Goal: Information Seeking & Learning: Check status

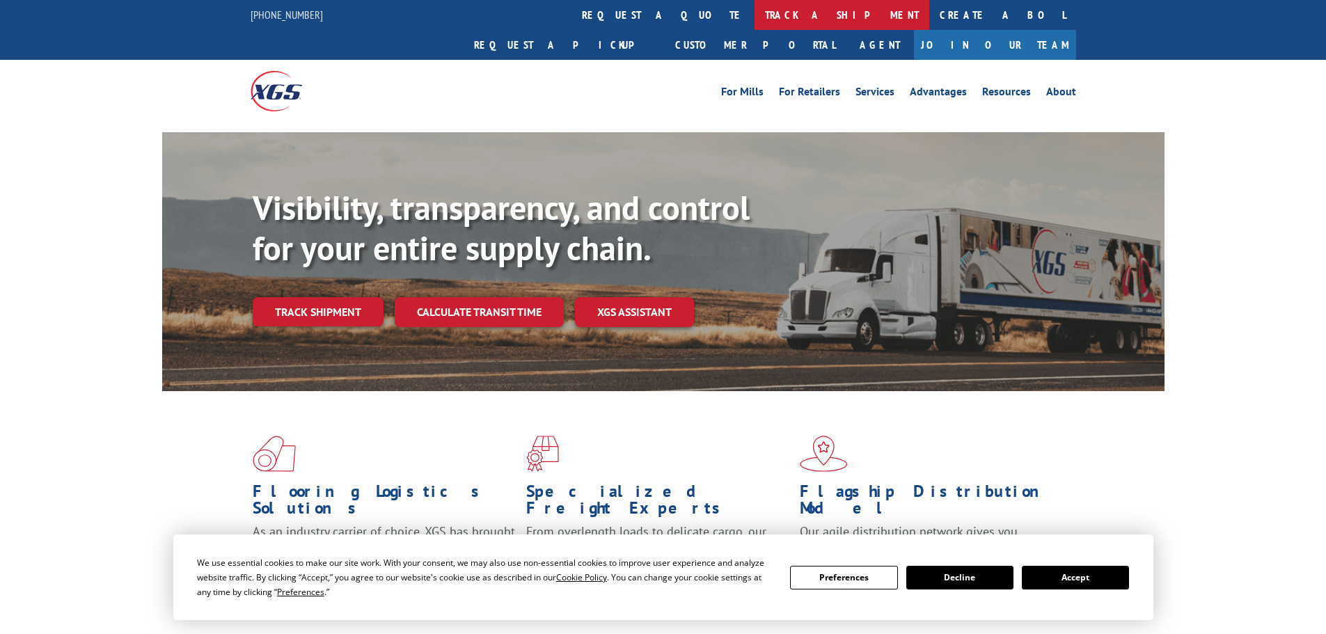
click at [755, 15] on link "track a shipment" at bounding box center [842, 15] width 175 height 30
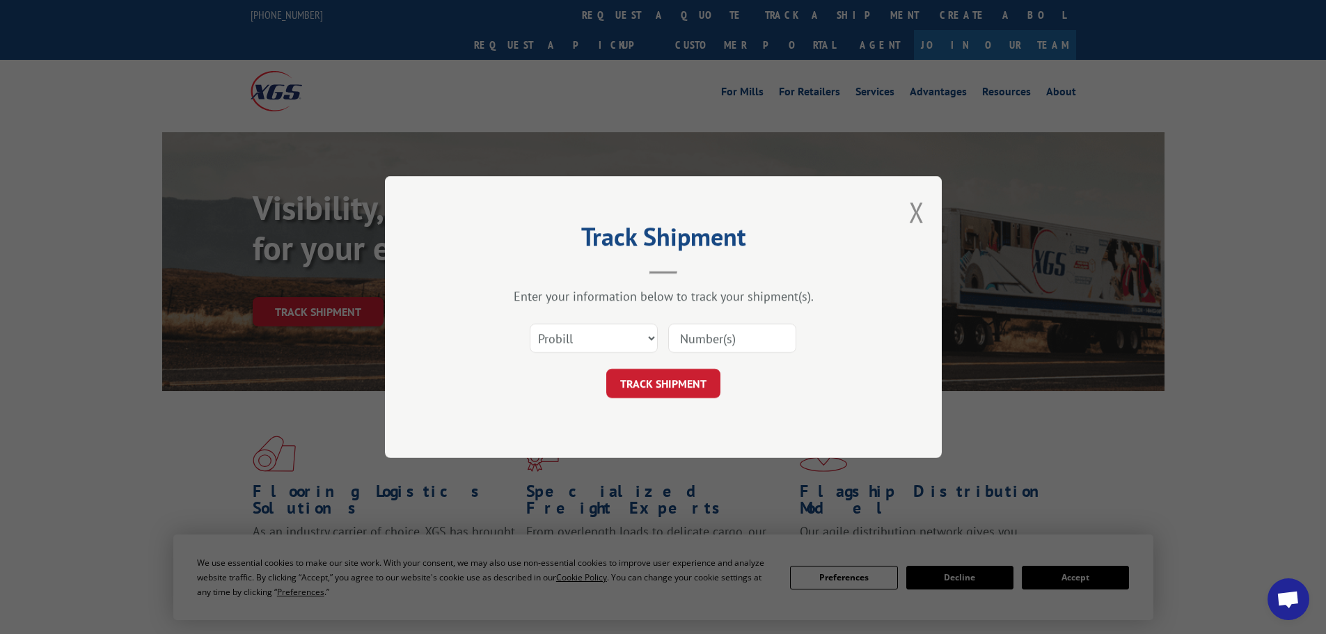
click at [732, 337] on input at bounding box center [732, 338] width 128 height 29
type input "17688859"
click at [709, 386] on button "TRACK SHIPMENT" at bounding box center [663, 383] width 114 height 29
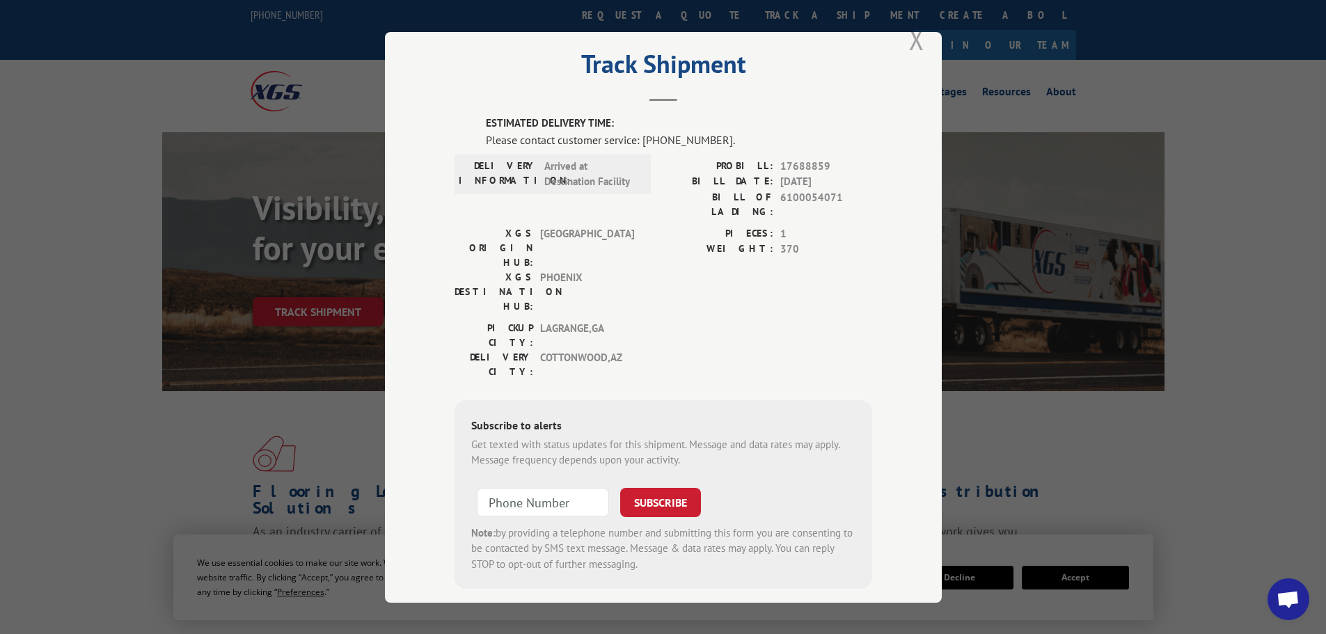
click at [916, 42] on button "Close modal" at bounding box center [916, 39] width 15 height 37
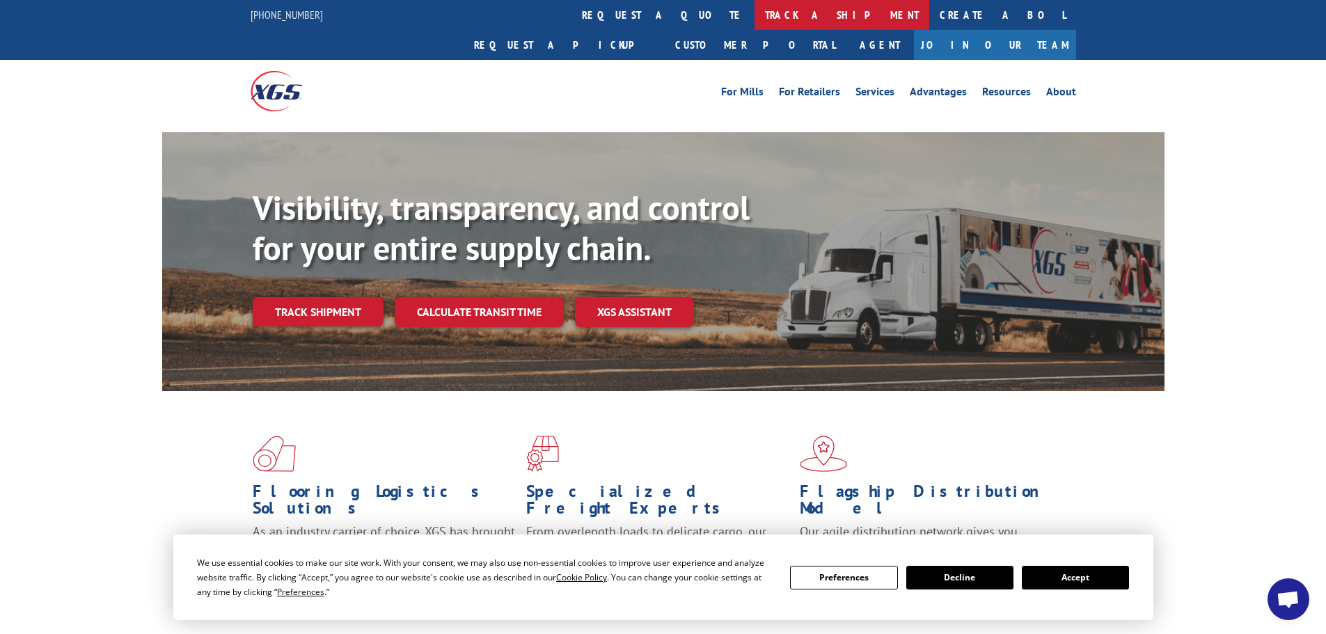
click at [755, 14] on link "track a shipment" at bounding box center [842, 15] width 175 height 30
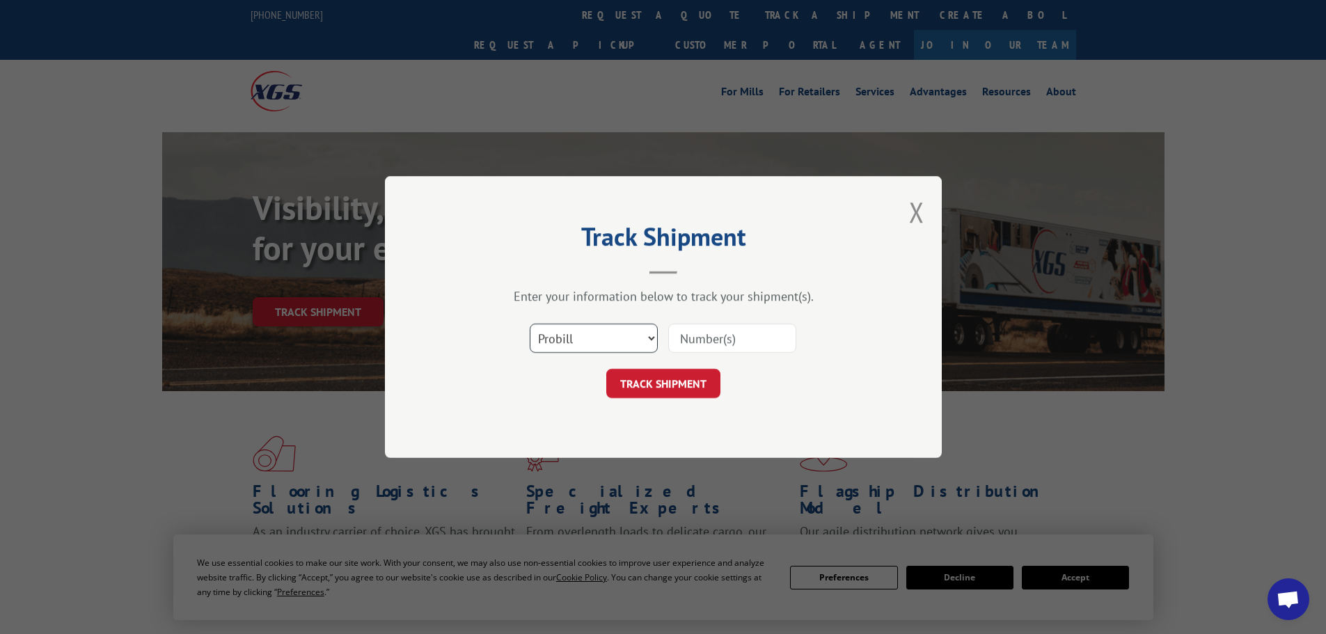
click at [629, 338] on select "Select category... Probill BOL PO" at bounding box center [594, 338] width 128 height 29
select select "bol"
click at [530, 324] on select "Select category... Probill BOL PO" at bounding box center [594, 338] width 128 height 29
drag, startPoint x: 722, startPoint y: 322, endPoint x: 714, endPoint y: 330, distance: 11.3
click at [721, 323] on div "Select category... Probill BOL PO" at bounding box center [664, 338] width 418 height 46
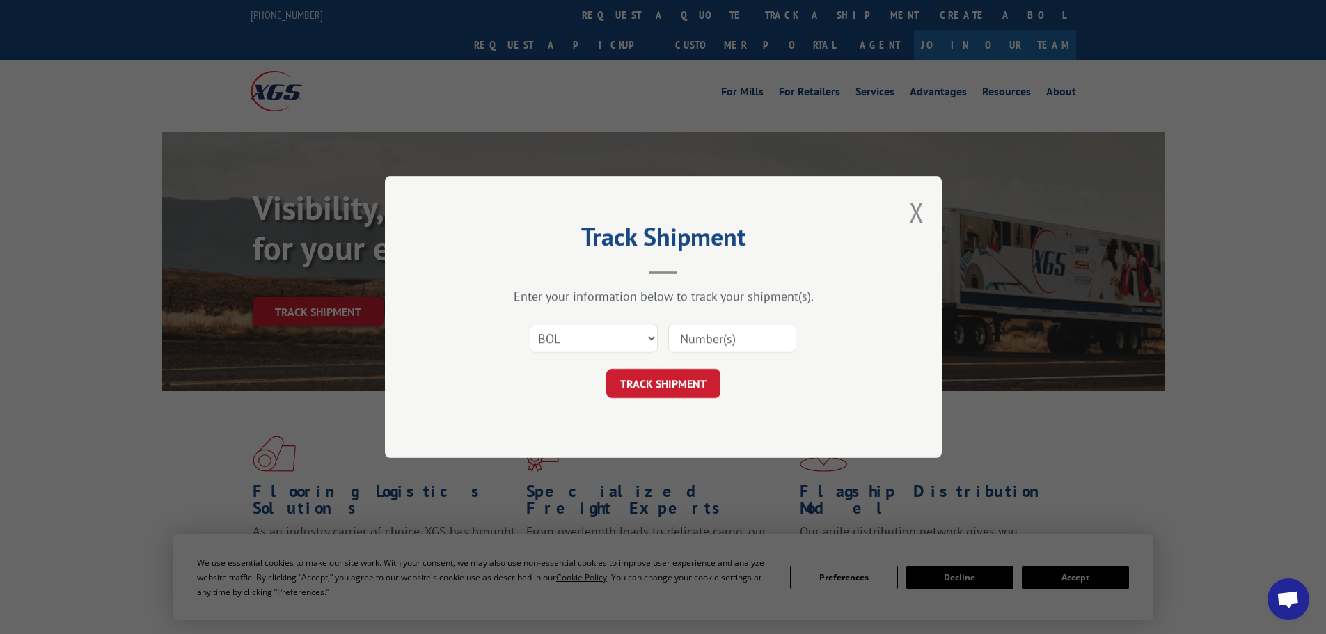
click at [710, 334] on input at bounding box center [732, 338] width 128 height 29
type input "6100054071"
click at [675, 380] on button "TRACK SHIPMENT" at bounding box center [663, 383] width 114 height 29
